Goal: Task Accomplishment & Management: Use online tool/utility

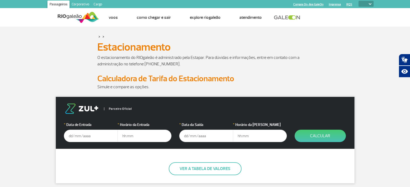
select select
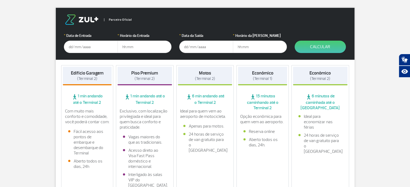
scroll to position [81, 0]
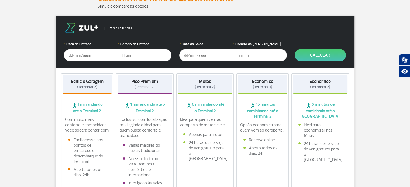
click at [81, 56] on input "text" at bounding box center [91, 55] width 54 height 12
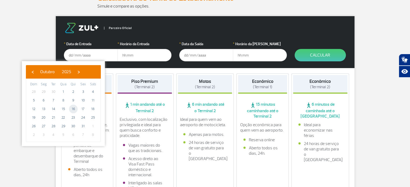
click at [74, 109] on span "16" at bounding box center [73, 109] width 9 height 9
type input "[DATE]"
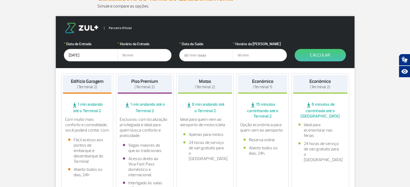
click at [196, 57] on input "text" at bounding box center [206, 55] width 54 height 12
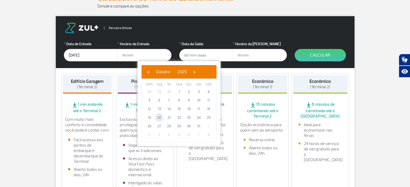
click at [155, 119] on span "20" at bounding box center [159, 118] width 9 height 9
type input "[DATE]"
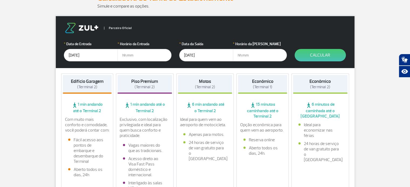
click at [149, 56] on input "text" at bounding box center [145, 55] width 54 height 12
type input "18:00"
click at [279, 58] on input "text" at bounding box center [260, 55] width 54 height 12
type input "12:00"
click at [319, 57] on button "Calcular" at bounding box center [320, 55] width 51 height 12
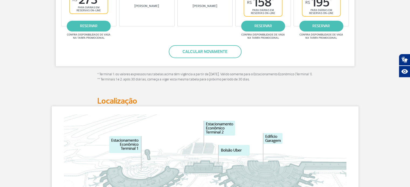
scroll to position [216, 0]
